Goal: Information Seeking & Learning: Learn about a topic

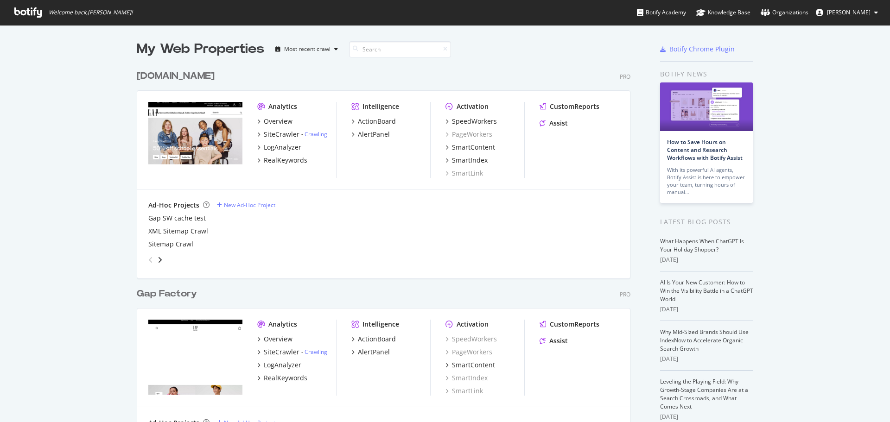
scroll to position [415, 876]
click at [287, 134] on div "SiteCrawler" at bounding box center [282, 134] width 36 height 9
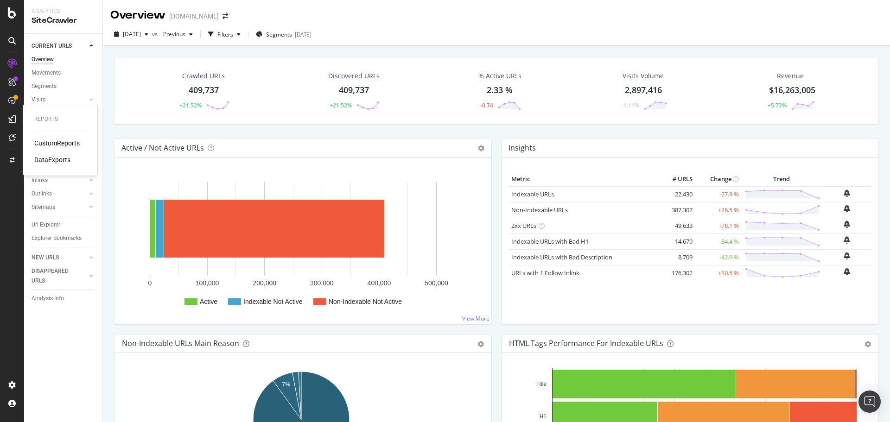
click at [41, 144] on div "CustomReports" at bounding box center [56, 143] width 45 height 9
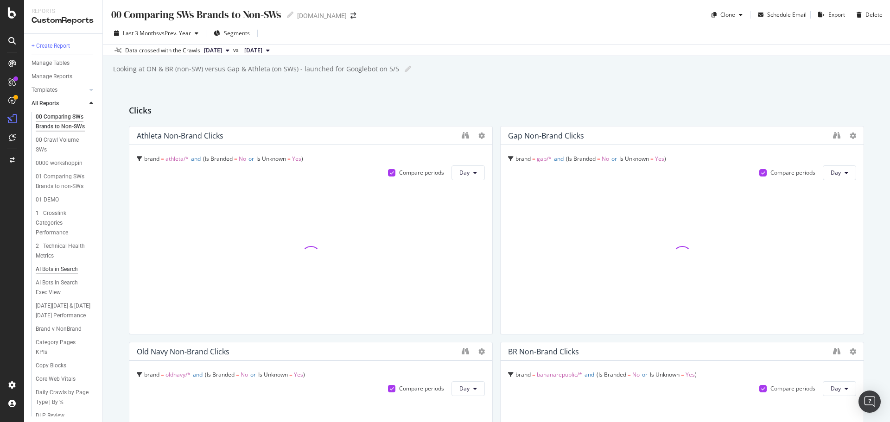
click at [62, 274] on div "AI Bots in Search" at bounding box center [57, 270] width 42 height 10
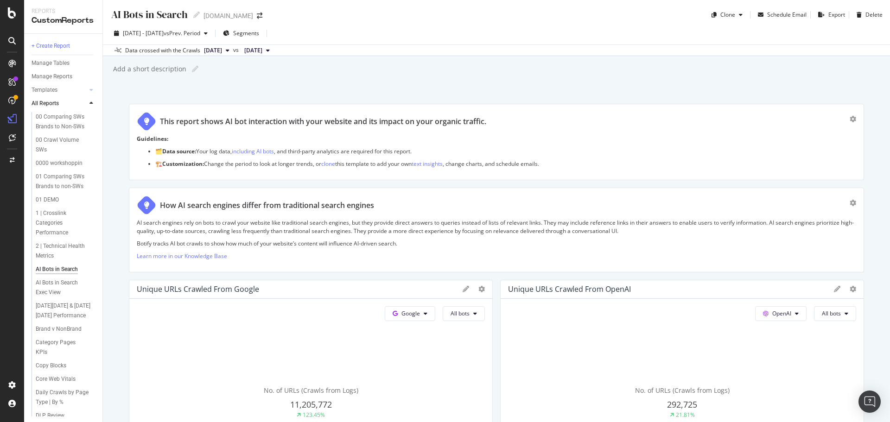
drag, startPoint x: 638, startPoint y: 12, endPoint x: 614, endPoint y: 47, distance: 43.0
click at [638, 12] on div "AI Bots in Search AI Bots in Search [DOMAIN_NAME] Clone Schedule Email Export D…" at bounding box center [496, 11] width 787 height 22
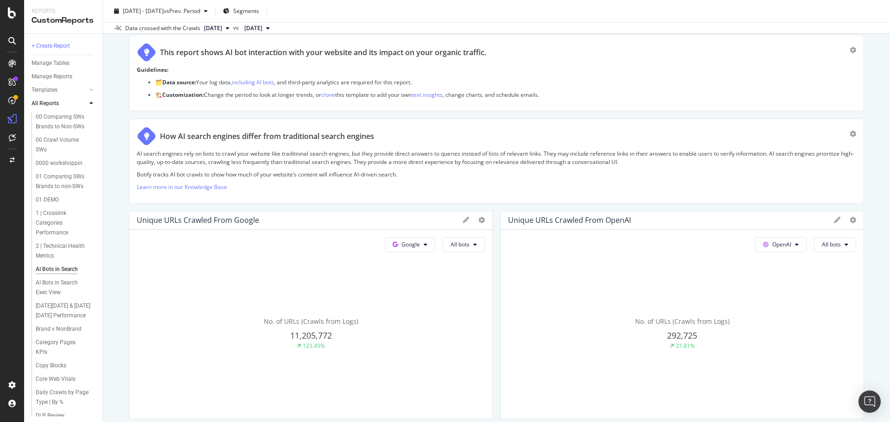
scroll to position [46, 0]
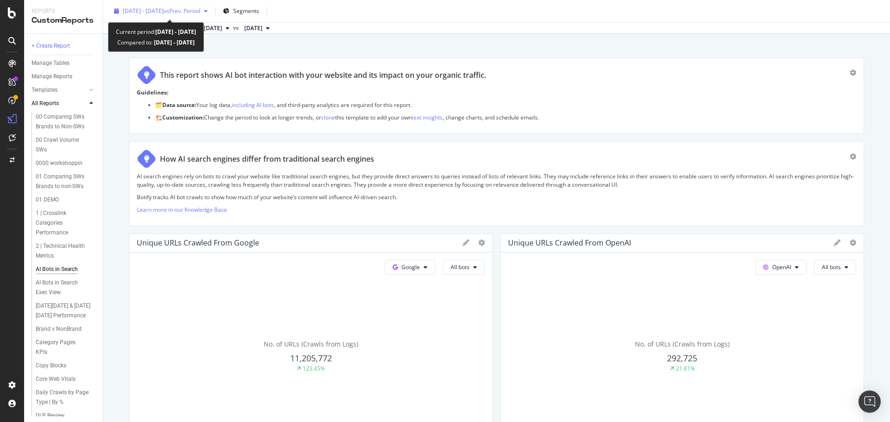
click at [196, 10] on span "vs Prev. Period" at bounding box center [182, 11] width 37 height 8
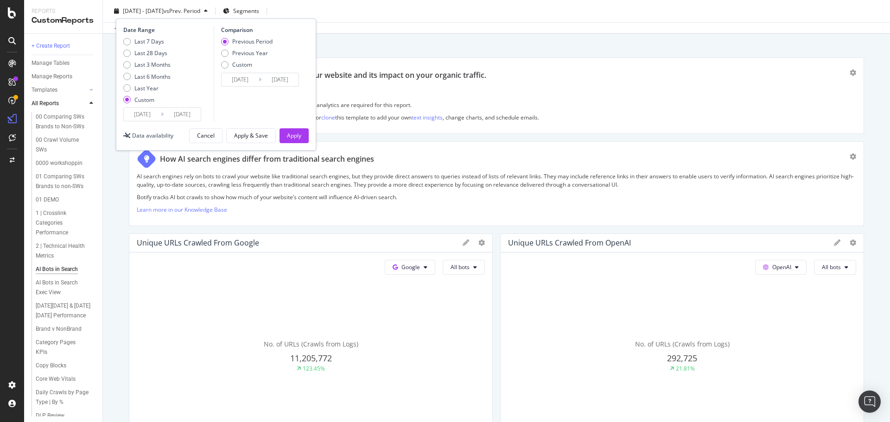
click at [149, 114] on input "[DATE]" at bounding box center [142, 114] width 37 height 13
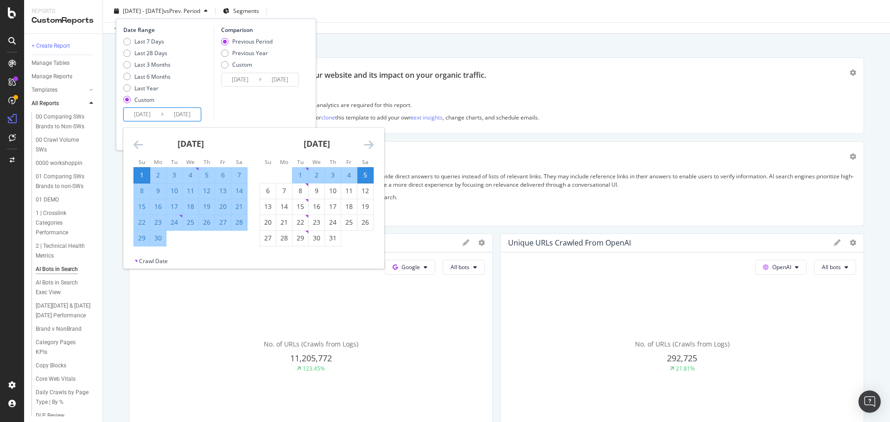
click at [133, 143] on div "[DATE] 1 2 3 4 5 6 7 8 9 10 11 12 13 14 15 16 17 18 19 20 21 22 23 24 25 26 27 …" at bounding box center [191, 187] width 126 height 119
click at [138, 222] on div "22" at bounding box center [142, 222] width 16 height 9
type input "[DATE]"
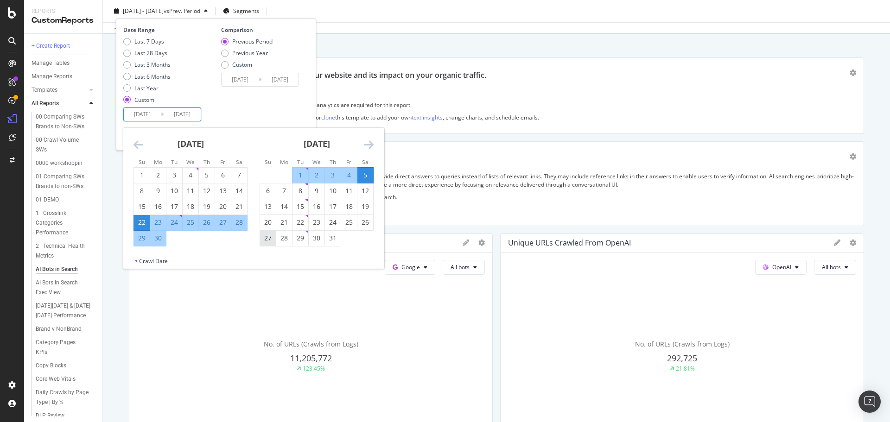
click at [265, 238] on div "27" at bounding box center [268, 238] width 16 height 9
type input "[DATE]"
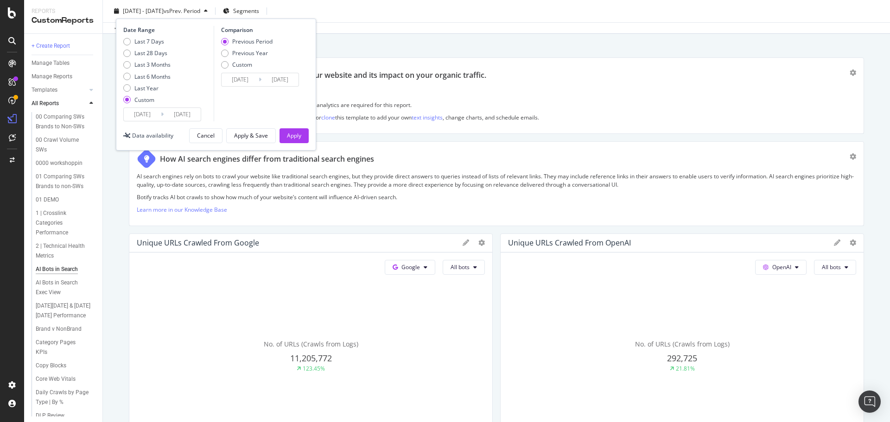
click at [163, 110] on icon at bounding box center [162, 114] width 3 height 9
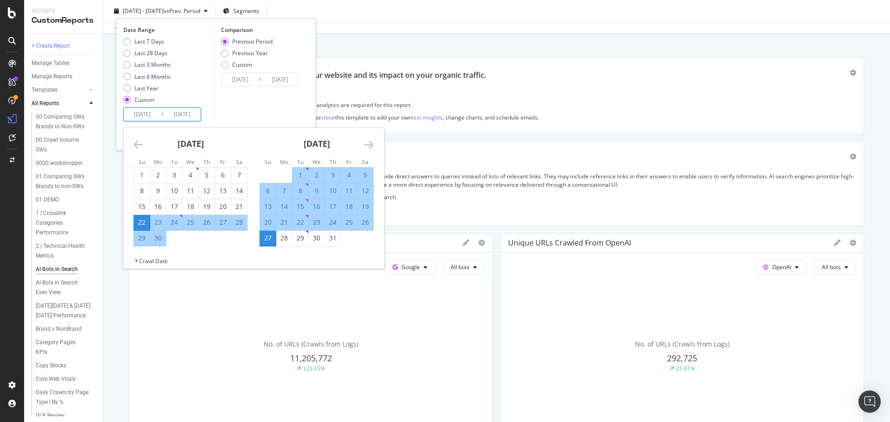
click at [140, 116] on input "[DATE]" at bounding box center [142, 114] width 37 height 13
click at [270, 238] on div "27" at bounding box center [268, 238] width 16 height 9
type input "[DATE]"
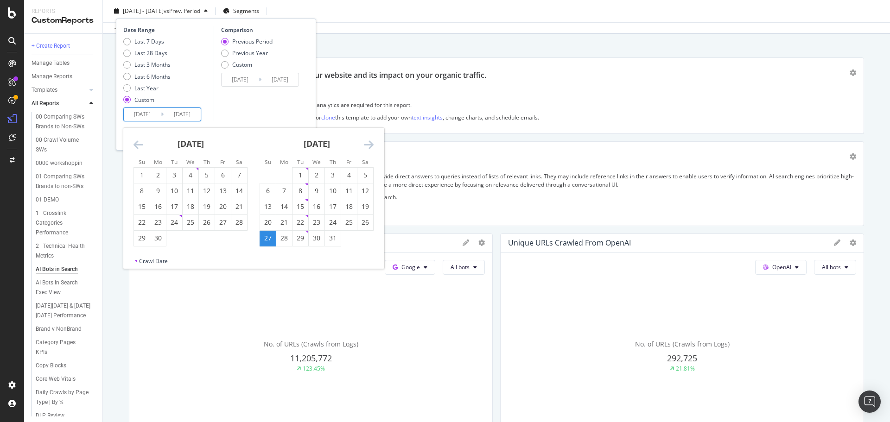
click at [371, 143] on icon "Move forward to switch to the next month." at bounding box center [369, 144] width 10 height 11
click at [146, 223] on div "20" at bounding box center [142, 222] width 16 height 9
type input "[DATE]"
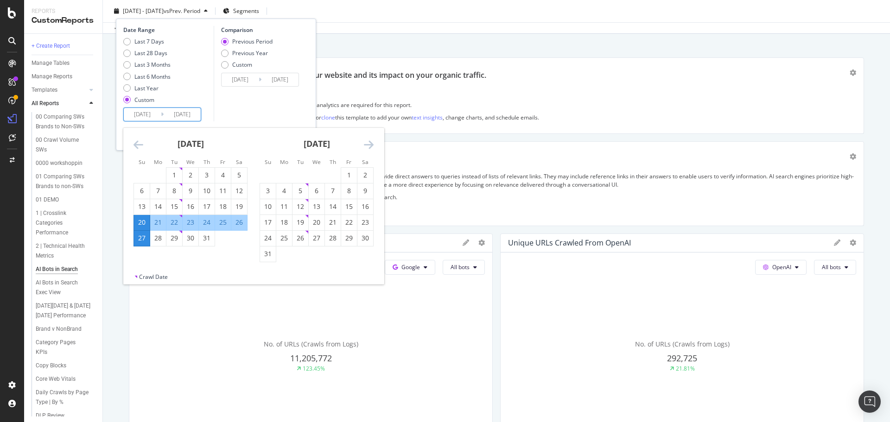
click at [243, 223] on div "26" at bounding box center [239, 222] width 16 height 9
type input "[DATE]"
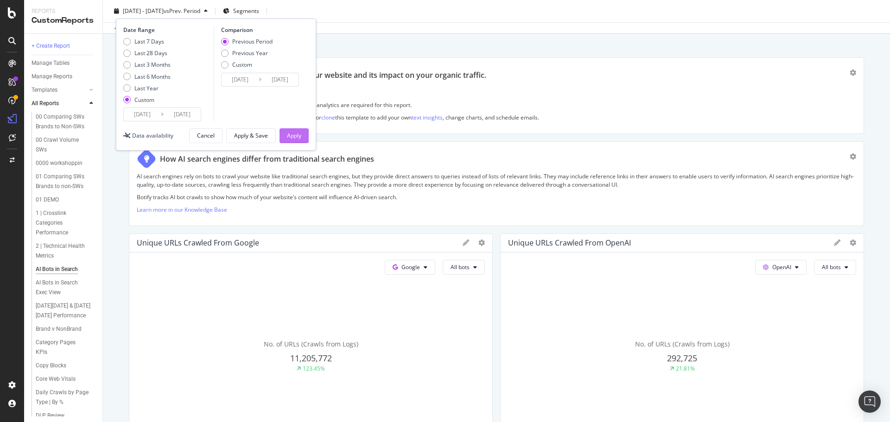
click at [288, 136] on div "Apply" at bounding box center [294, 136] width 14 height 8
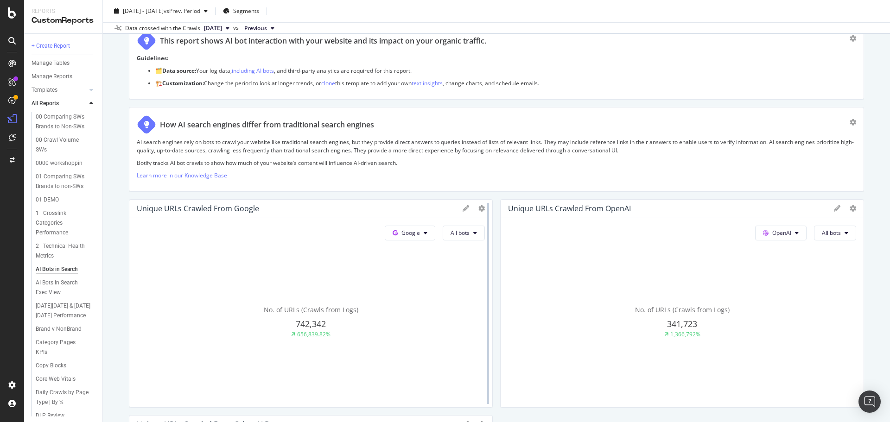
scroll to position [139, 0]
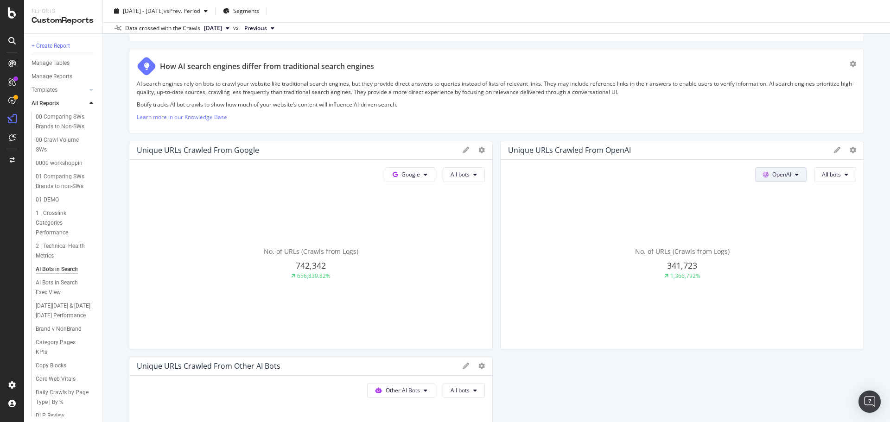
click at [420, 172] on span "OpenAI" at bounding box center [411, 175] width 19 height 8
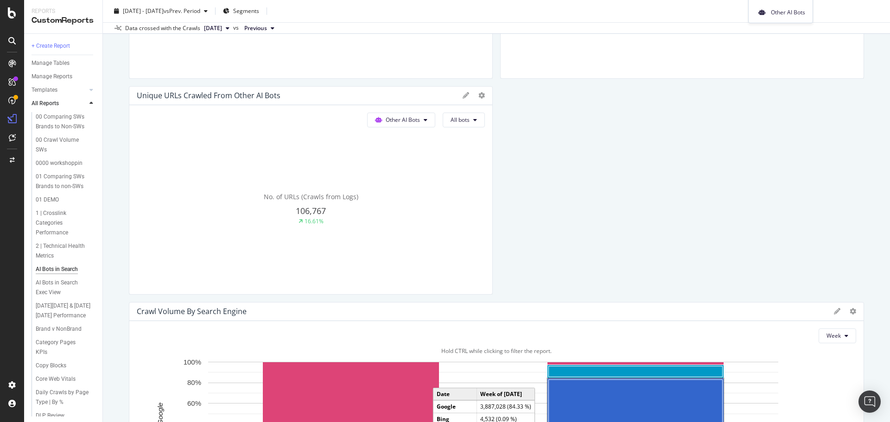
scroll to position [275, 0]
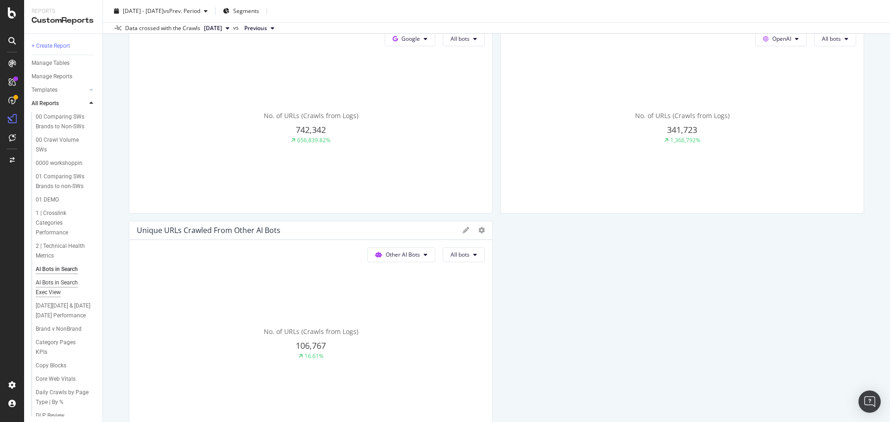
drag, startPoint x: 394, startPoint y: 233, endPoint x: 48, endPoint y: 293, distance: 351.0
click at [48, 293] on div "AI Bots in Search Exec View" at bounding box center [62, 287] width 53 height 19
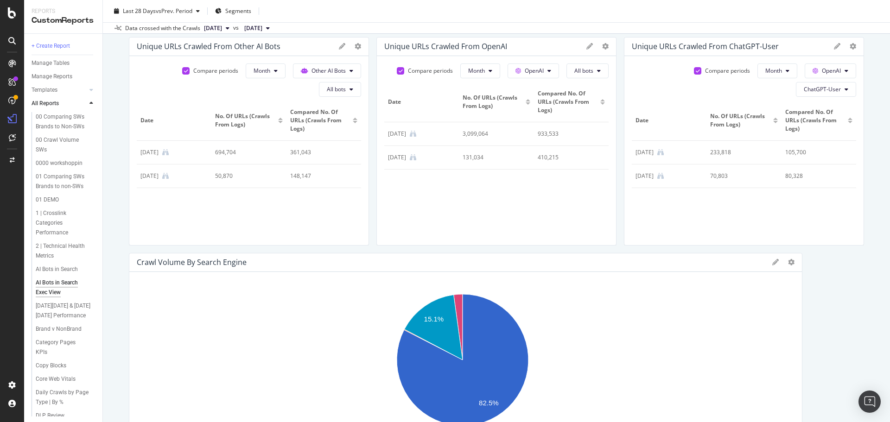
scroll to position [185, 0]
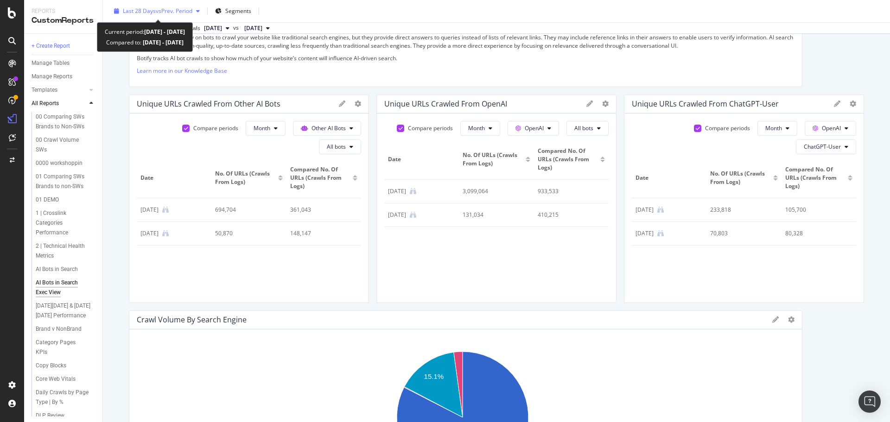
click at [187, 9] on span "vs Prev. Period" at bounding box center [174, 11] width 37 height 8
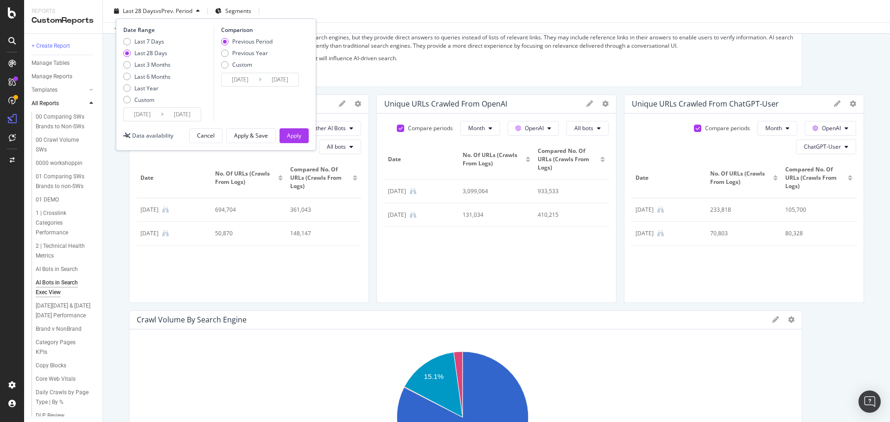
click at [141, 121] on input "[DATE]" at bounding box center [142, 114] width 37 height 13
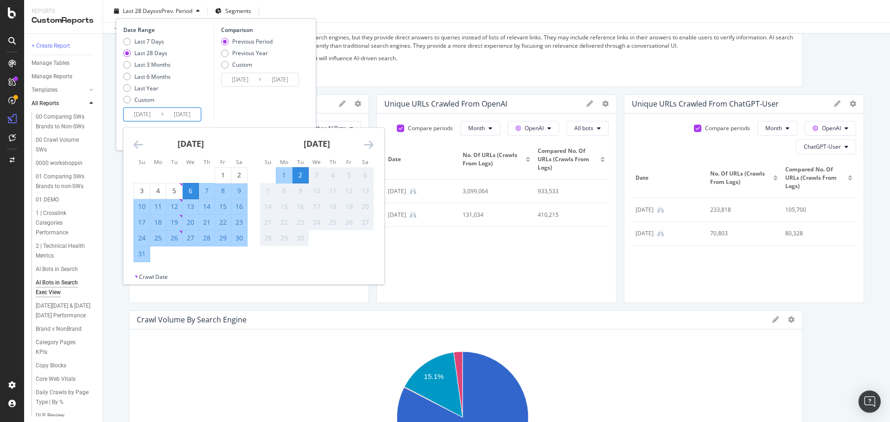
click at [139, 143] on icon "Move backward to switch to the previous month." at bounding box center [139, 144] width 10 height 11
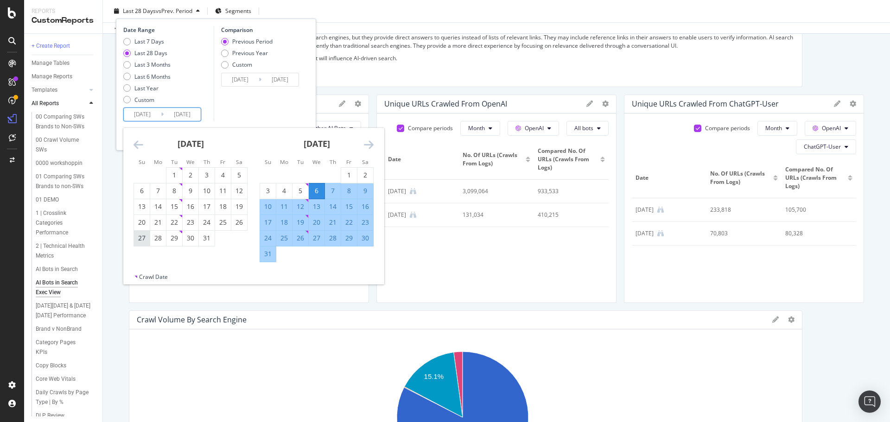
click at [138, 242] on div "27" at bounding box center [142, 238] width 16 height 9
type input "[DATE]"
click at [140, 221] on div "20" at bounding box center [142, 222] width 16 height 9
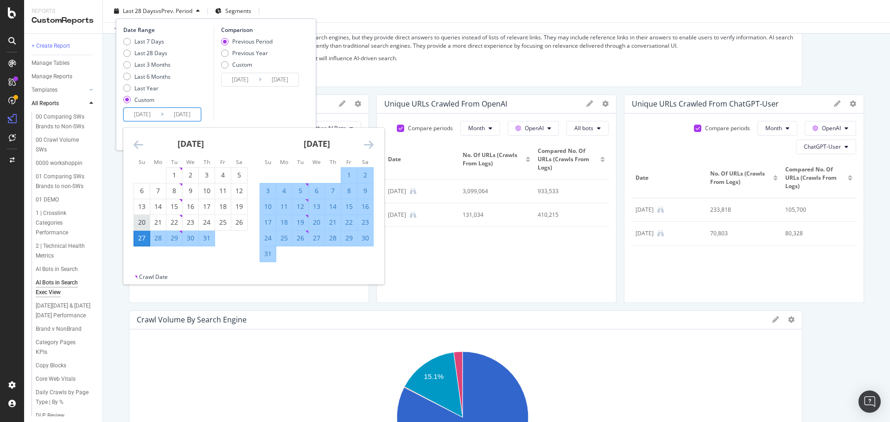
type input "[DATE]"
click at [236, 224] on div "26" at bounding box center [239, 222] width 16 height 9
type input "[DATE]"
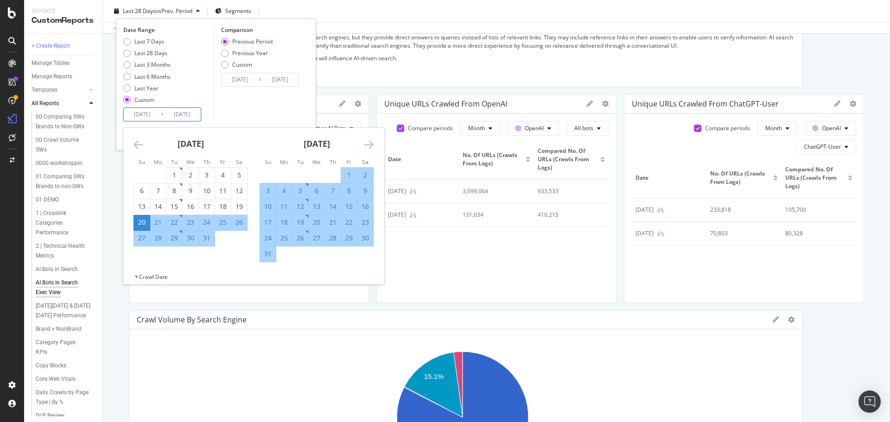
type input "[DATE]"
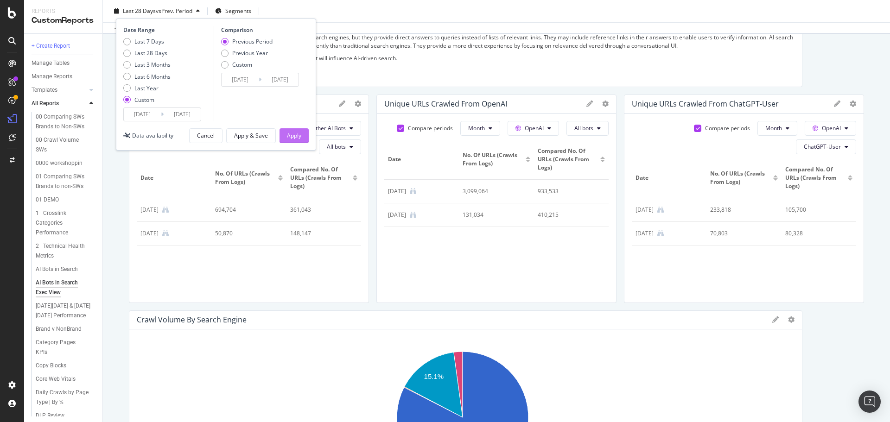
click at [295, 135] on div "Apply" at bounding box center [294, 136] width 14 height 8
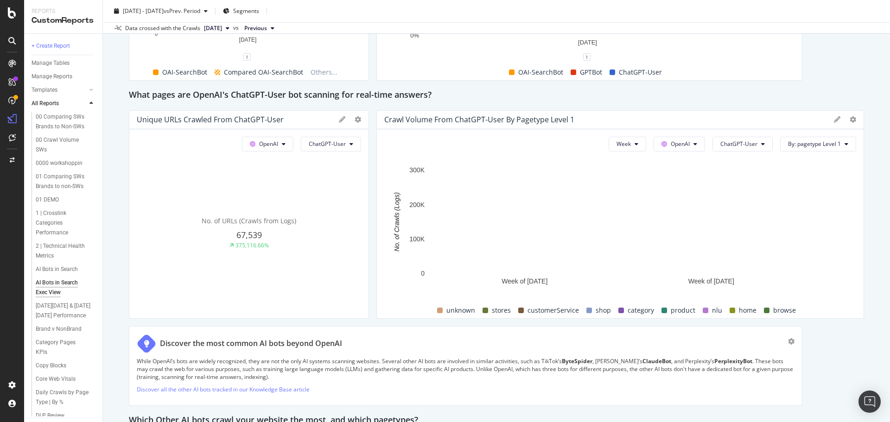
scroll to position [974, 0]
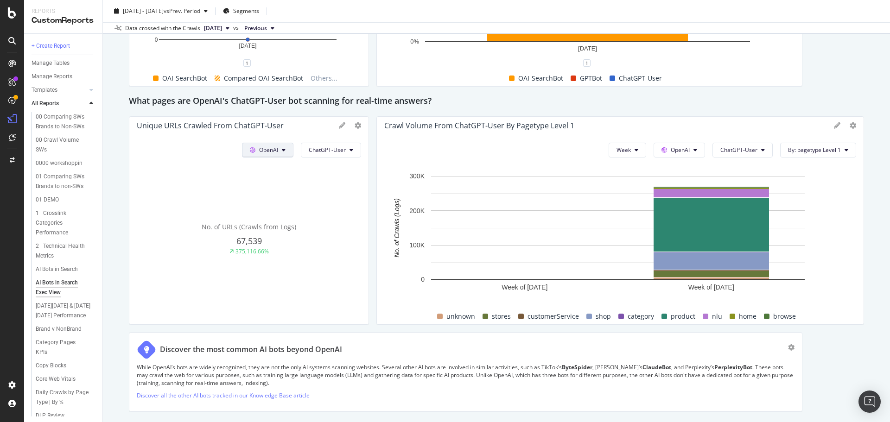
click at [277, 153] on button "OpenAI" at bounding box center [267, 150] width 51 height 15
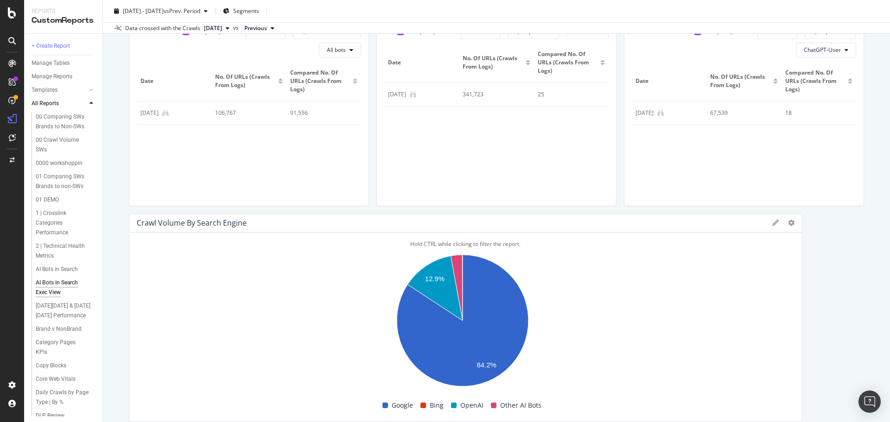
scroll to position [371, 0]
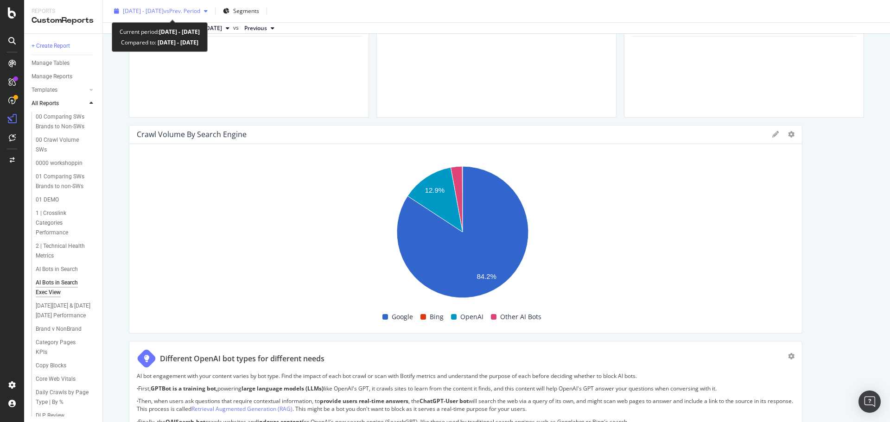
click at [187, 9] on span "vs Prev. Period" at bounding box center [182, 11] width 37 height 8
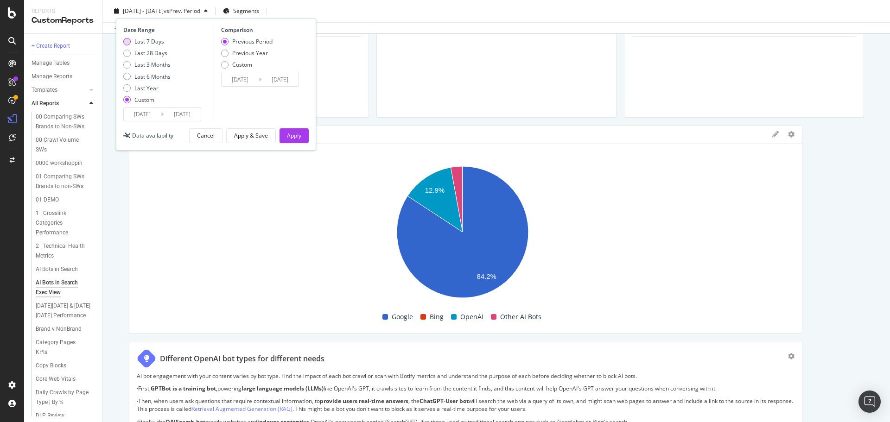
click at [145, 45] on div "Last 7 Days" at bounding box center [149, 42] width 30 height 8
type input "[DATE]"
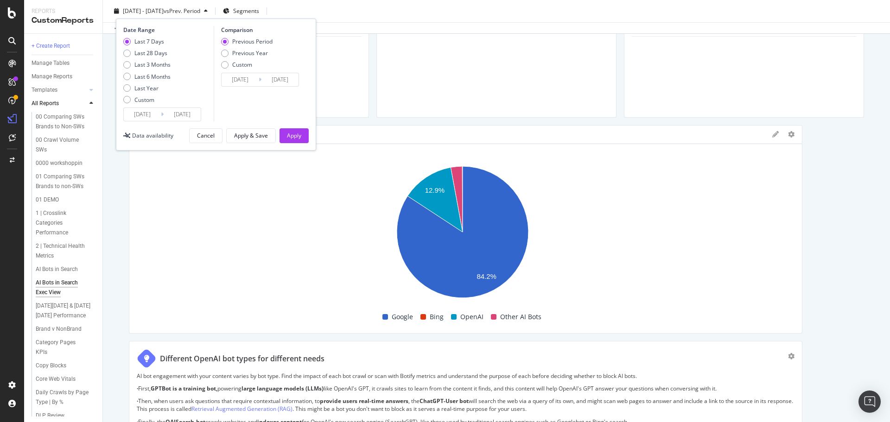
click at [138, 113] on input "[DATE]" at bounding box center [142, 114] width 37 height 13
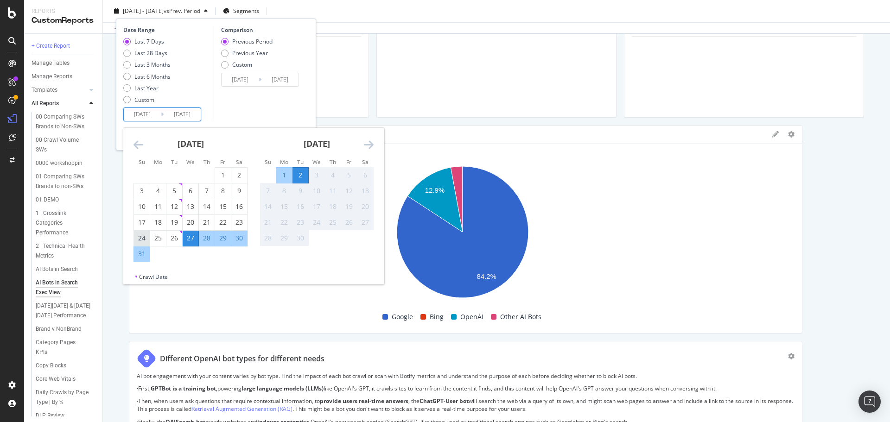
click at [139, 238] on div "24" at bounding box center [142, 238] width 16 height 9
type input "[DATE]"
click at [139, 236] on div "24" at bounding box center [142, 238] width 16 height 9
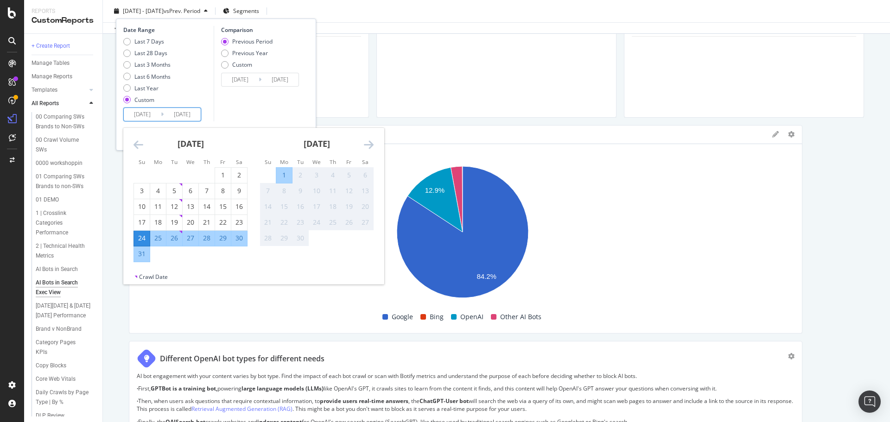
type input "[DATE]"
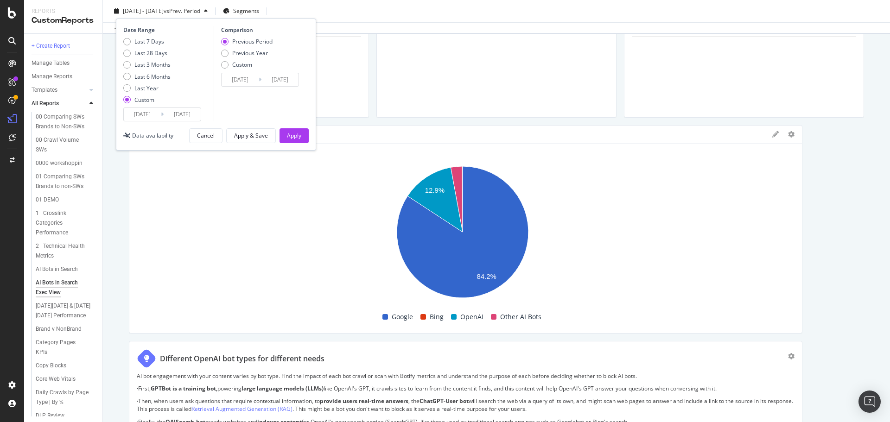
click at [139, 116] on input "[DATE]" at bounding box center [142, 114] width 37 height 13
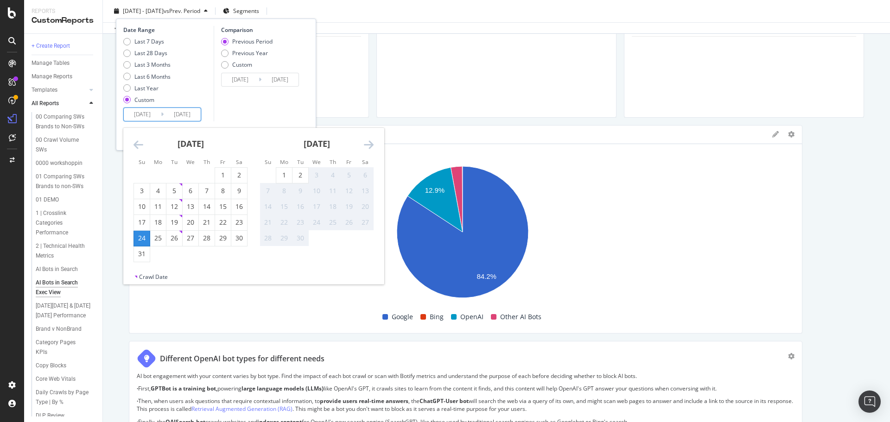
click at [135, 143] on icon "Move backward to switch to the previous month." at bounding box center [139, 144] width 10 height 11
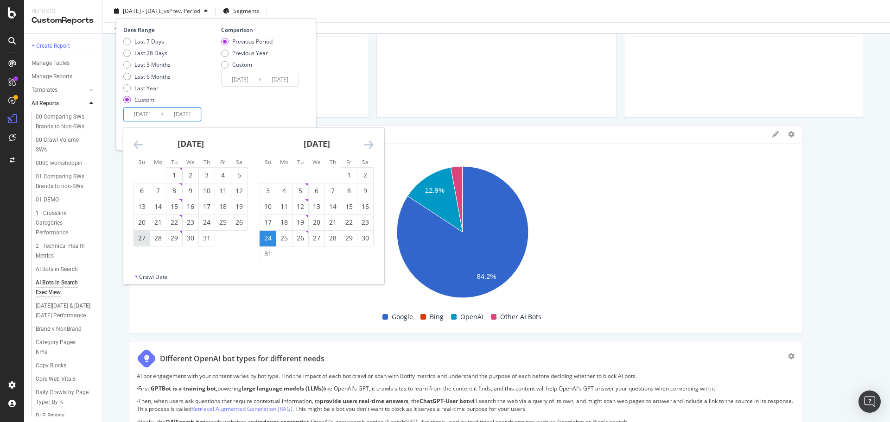
click at [142, 239] on div "27" at bounding box center [142, 238] width 16 height 9
type input "[DATE]"
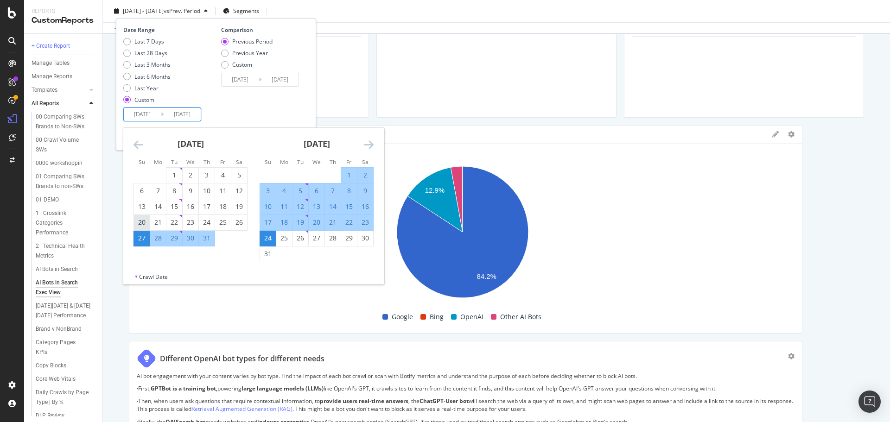
click at [144, 220] on div "20" at bounding box center [142, 222] width 16 height 9
type input "[DATE]"
click at [140, 222] on div "20" at bounding box center [142, 222] width 16 height 9
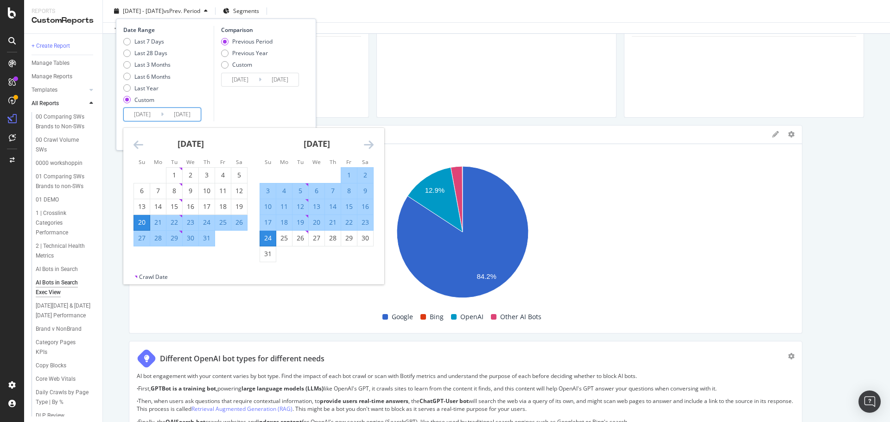
type input "[DATE]"
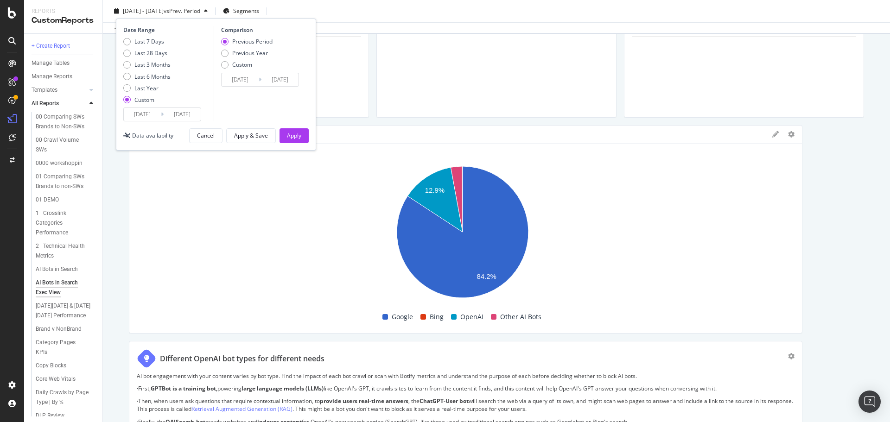
click at [145, 120] on input "[DATE]" at bounding box center [142, 114] width 37 height 13
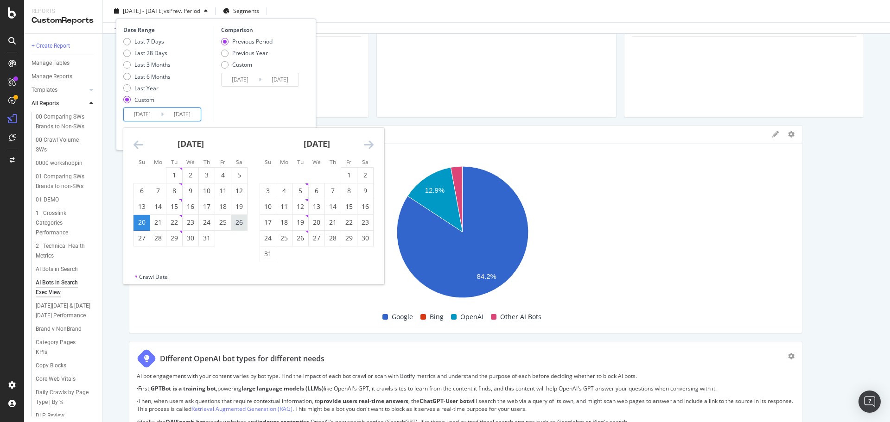
click at [242, 225] on div "26" at bounding box center [239, 222] width 16 height 9
type input "[DATE]"
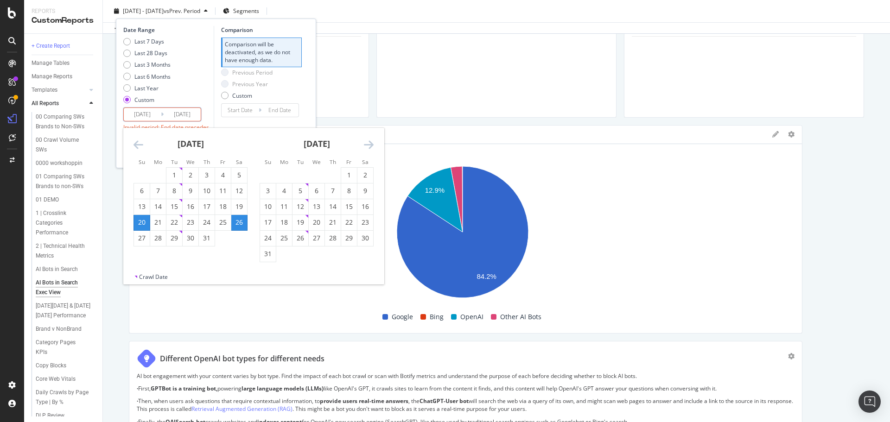
click at [134, 221] on div "20" at bounding box center [142, 222] width 16 height 9
type input "[DATE]"
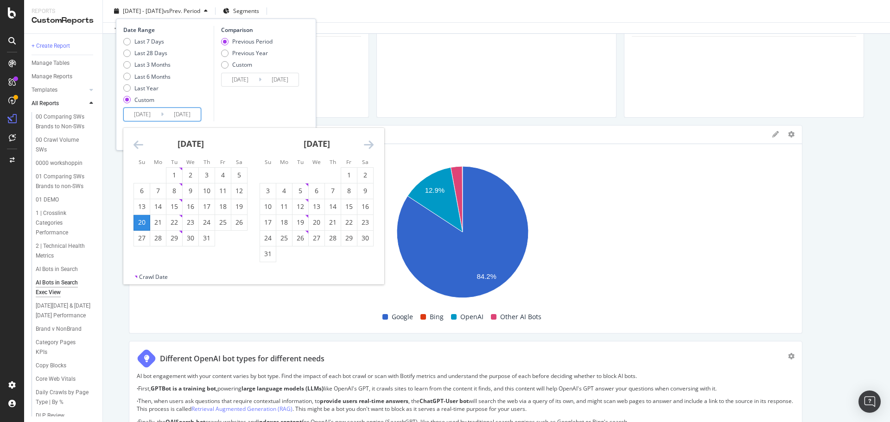
click at [141, 223] on div "20" at bounding box center [142, 222] width 16 height 9
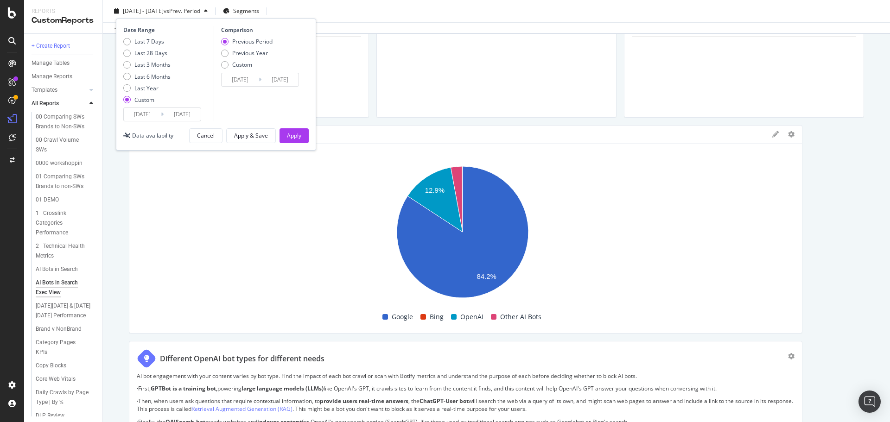
click at [143, 113] on input "[DATE]" at bounding box center [142, 114] width 37 height 13
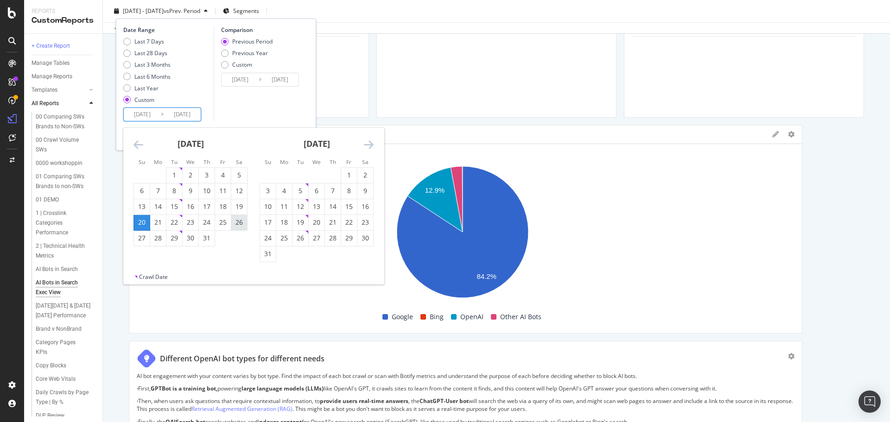
click at [240, 222] on div "26" at bounding box center [239, 222] width 16 height 9
type input "[DATE]"
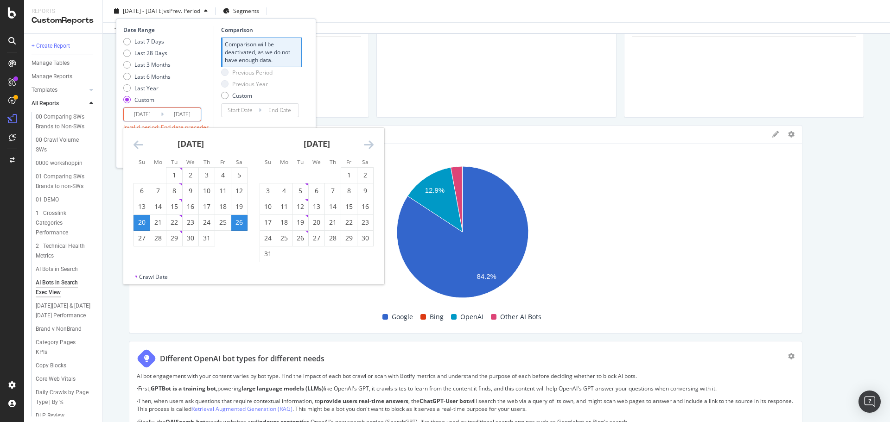
click at [139, 223] on div "20" at bounding box center [142, 222] width 16 height 9
type input "[DATE]"
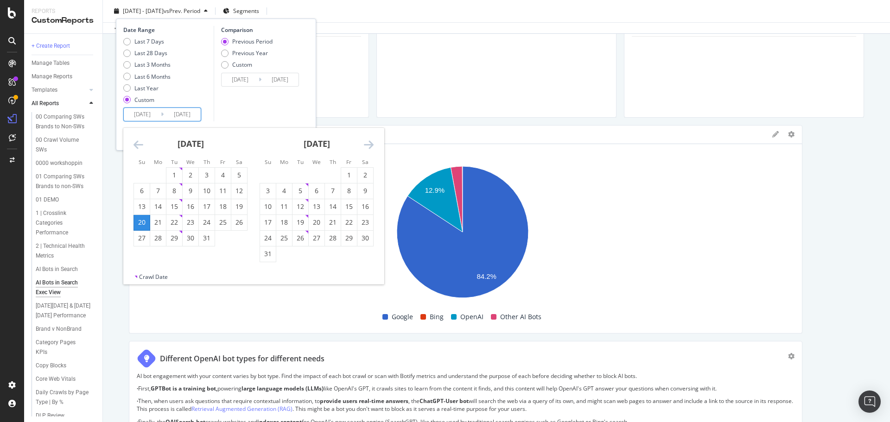
click at [142, 223] on div "20" at bounding box center [142, 222] width 16 height 9
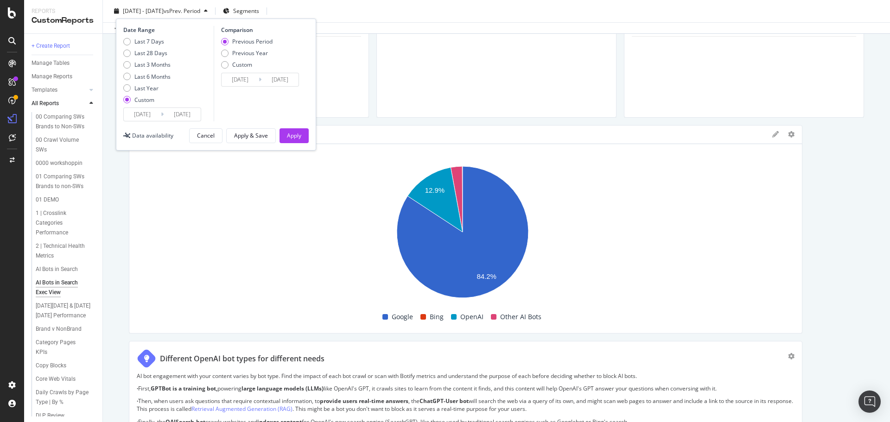
click at [155, 110] on input "[DATE]" at bounding box center [142, 114] width 37 height 13
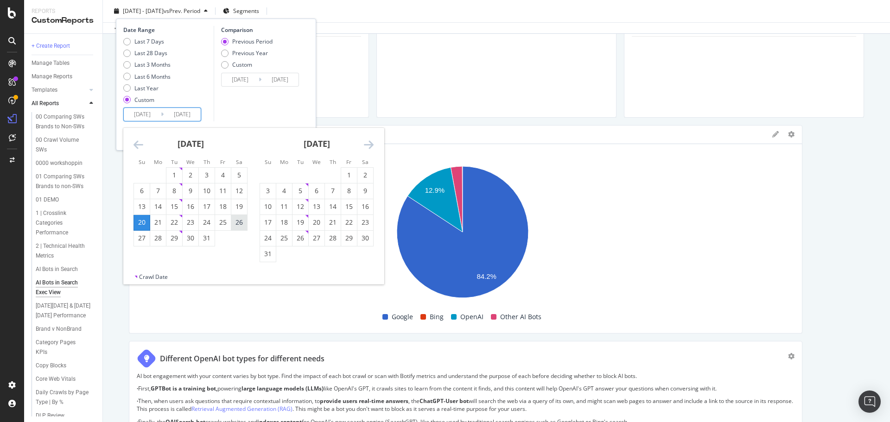
click at [242, 222] on div "26" at bounding box center [239, 222] width 16 height 9
type input "[DATE]"
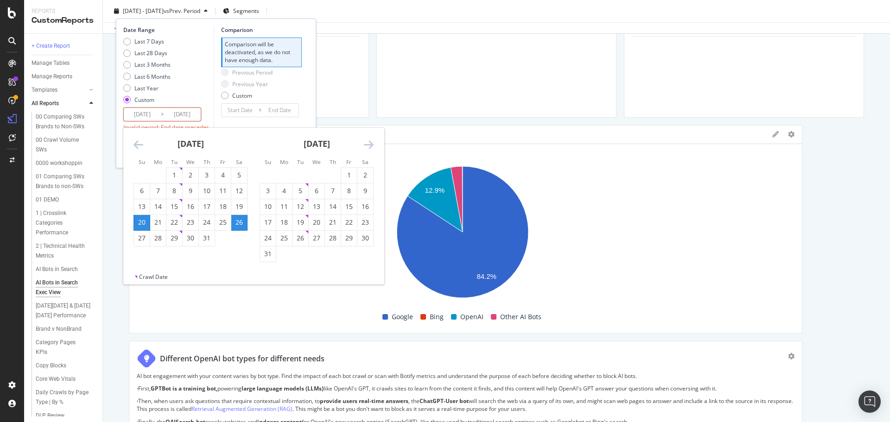
click at [239, 220] on div "26" at bounding box center [239, 222] width 16 height 9
type input "[DATE]"
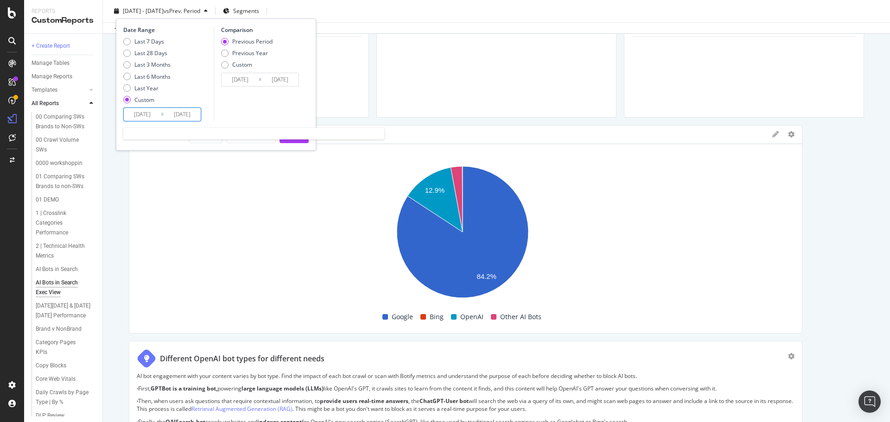
click at [158, 114] on input "[DATE]" at bounding box center [142, 114] width 37 height 13
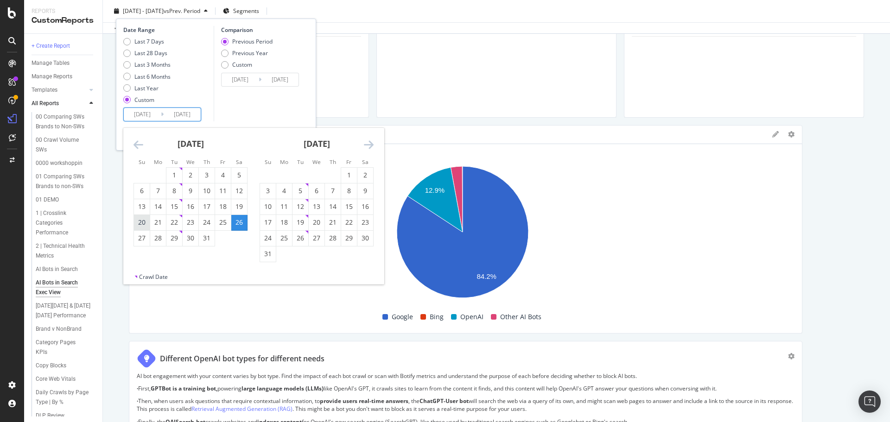
click at [144, 223] on div "20" at bounding box center [142, 222] width 16 height 9
type input "[DATE]"
click at [264, 112] on div "Comparison Previous Period Previous Year Custom [DATE] Navigate forward to inte…" at bounding box center [258, 74] width 88 height 96
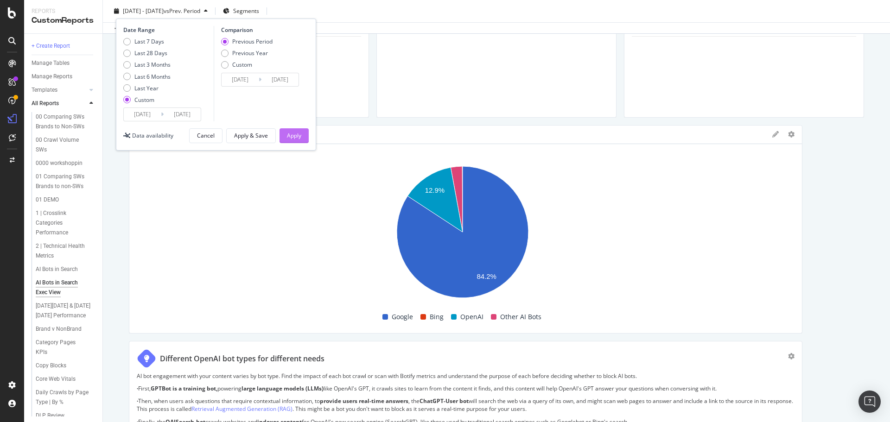
drag, startPoint x: 311, startPoint y: 134, endPoint x: 300, endPoint y: 135, distance: 10.7
click at [310, 134] on div "Date Range Last 7 Days Last 28 Days Last 3 Months Last 6 Months Last Year Custo…" at bounding box center [216, 85] width 200 height 132
click at [300, 135] on div "Apply" at bounding box center [294, 136] width 14 height 8
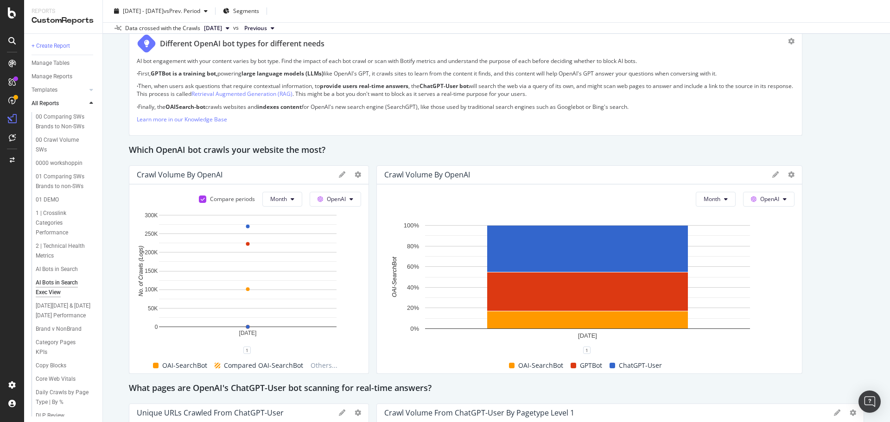
scroll to position [742, 0]
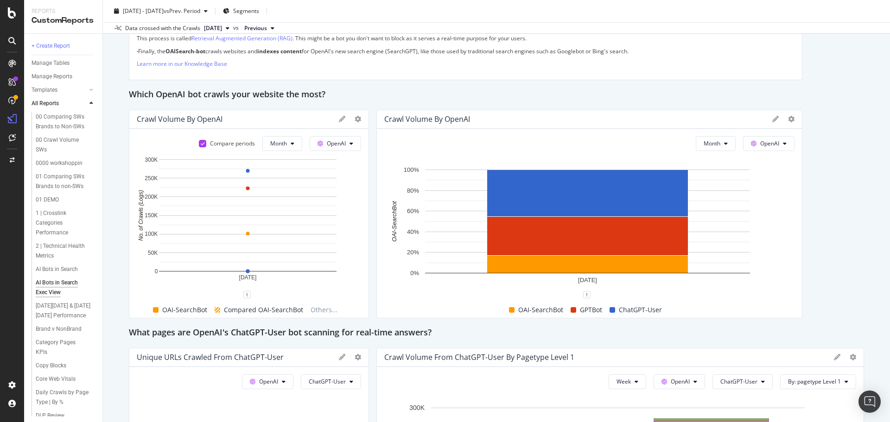
click at [715, 152] on div "Month OpenAI Hold CTRL while clicking to filter the report. [DATE] 0% 20% 40% 6…" at bounding box center [589, 223] width 425 height 189
click at [716, 147] on button "Month" at bounding box center [716, 143] width 40 height 15
click at [709, 178] on span "Week" at bounding box center [706, 179] width 18 height 8
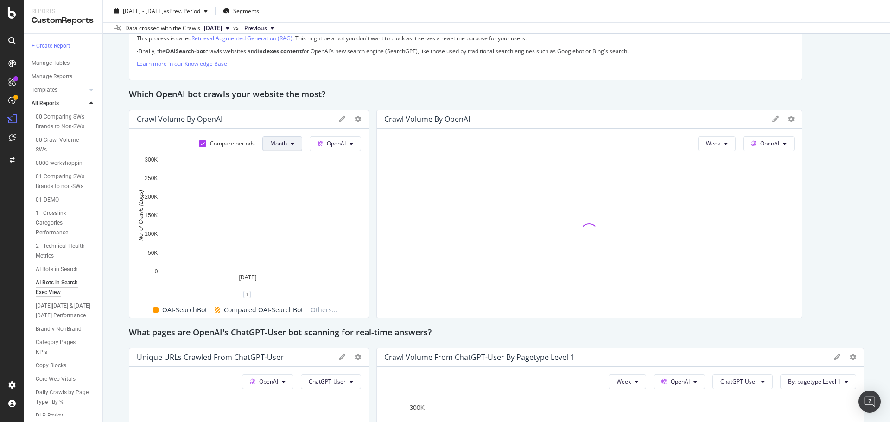
click at [289, 138] on button "Month" at bounding box center [282, 143] width 40 height 15
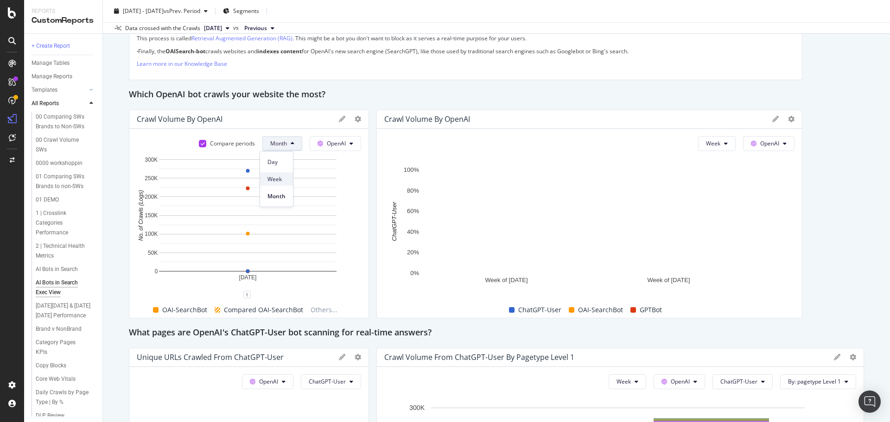
click at [273, 180] on span "Week" at bounding box center [277, 179] width 18 height 8
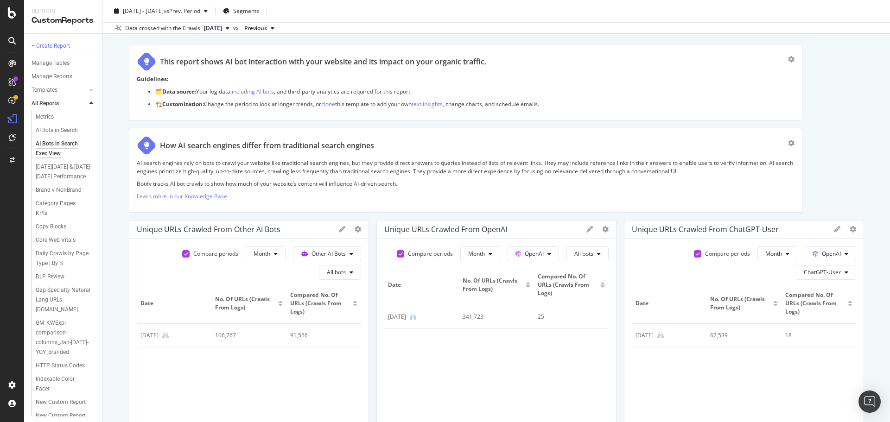
scroll to position [0, 0]
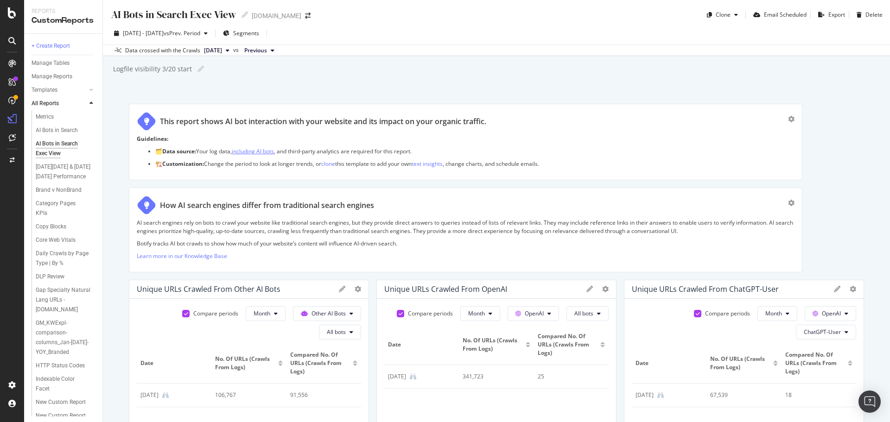
click at [267, 150] on link "including AI bots" at bounding box center [253, 151] width 42 height 8
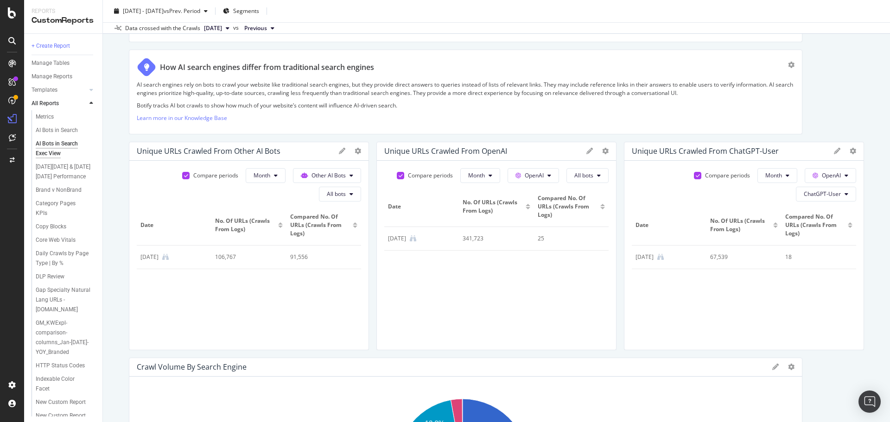
scroll to position [185, 0]
